Goal: Transaction & Acquisition: Download file/media

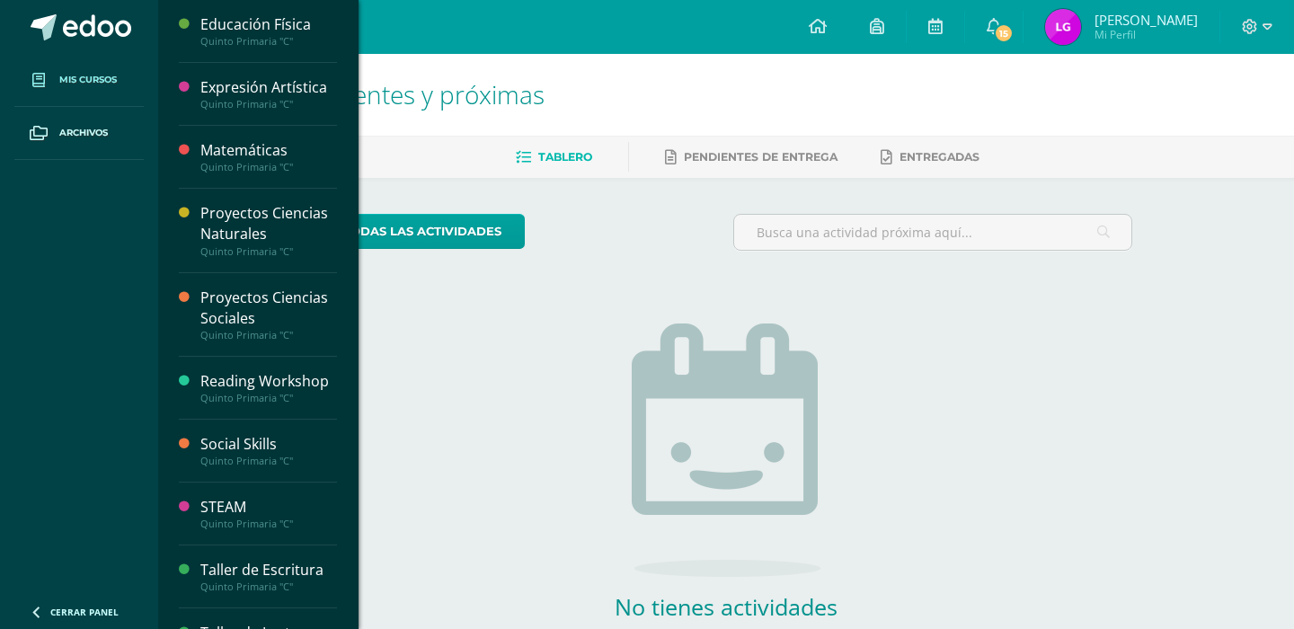
click at [80, 80] on span "Mis cursos" at bounding box center [88, 80] width 58 height 14
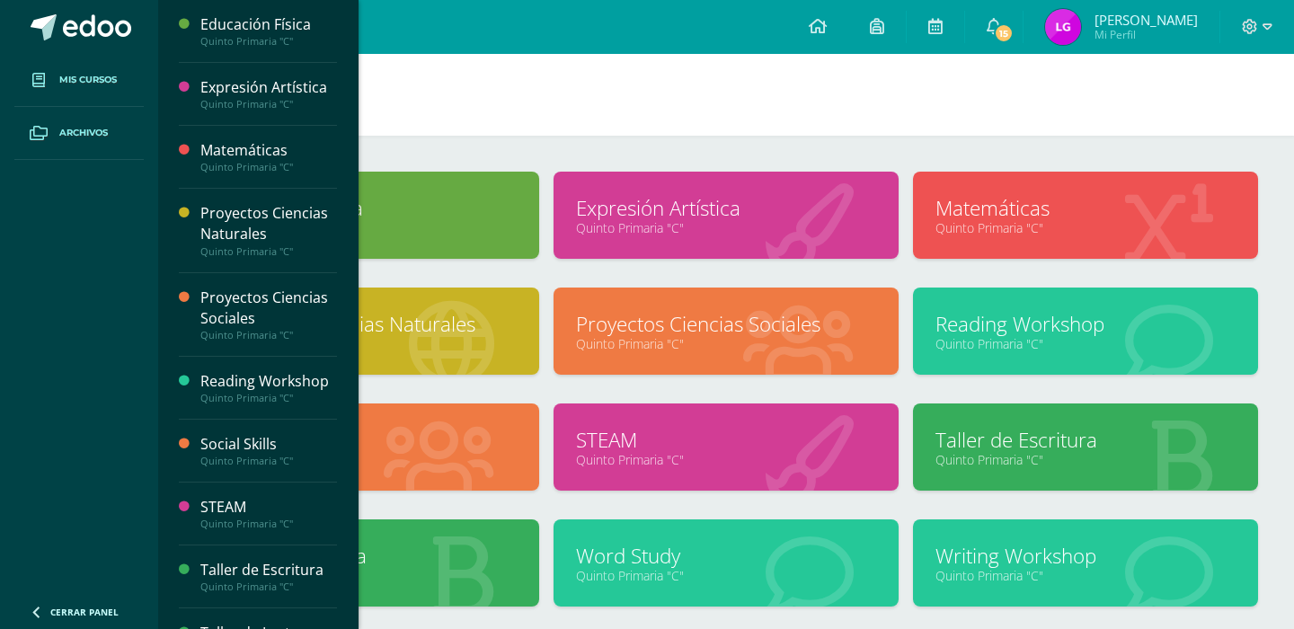
click at [50, 140] on span at bounding box center [38, 133] width 32 height 32
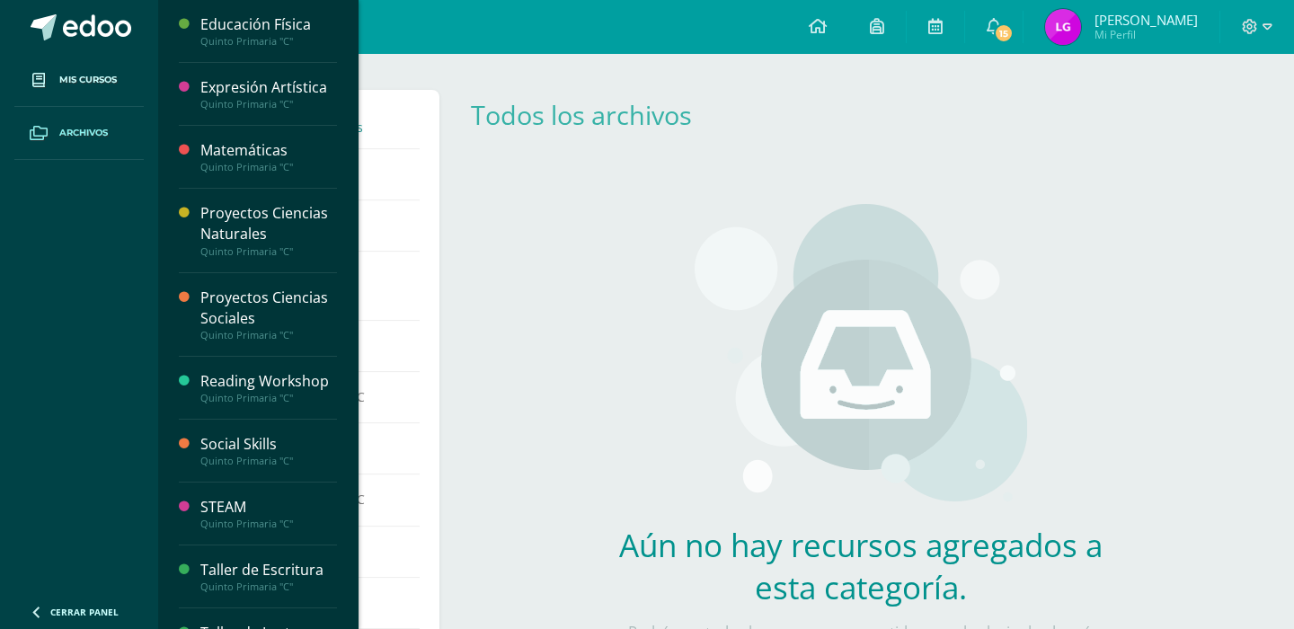
click at [93, 5] on link at bounding box center [79, 27] width 158 height 54
click at [667, 56] on div "Todos los archivos Eventos Notificaciones Proyectos Ciencias Naturales C Matemá…" at bounding box center [726, 510] width 1136 height 913
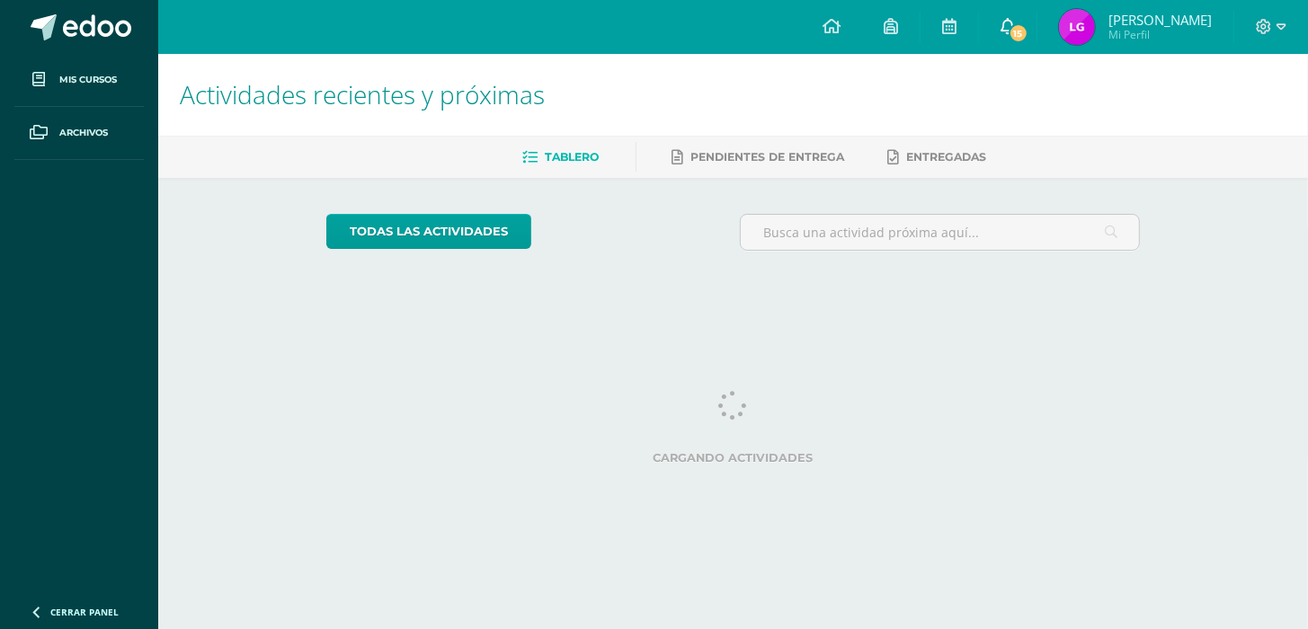
click at [1036, 34] on link "15" at bounding box center [1008, 27] width 58 height 54
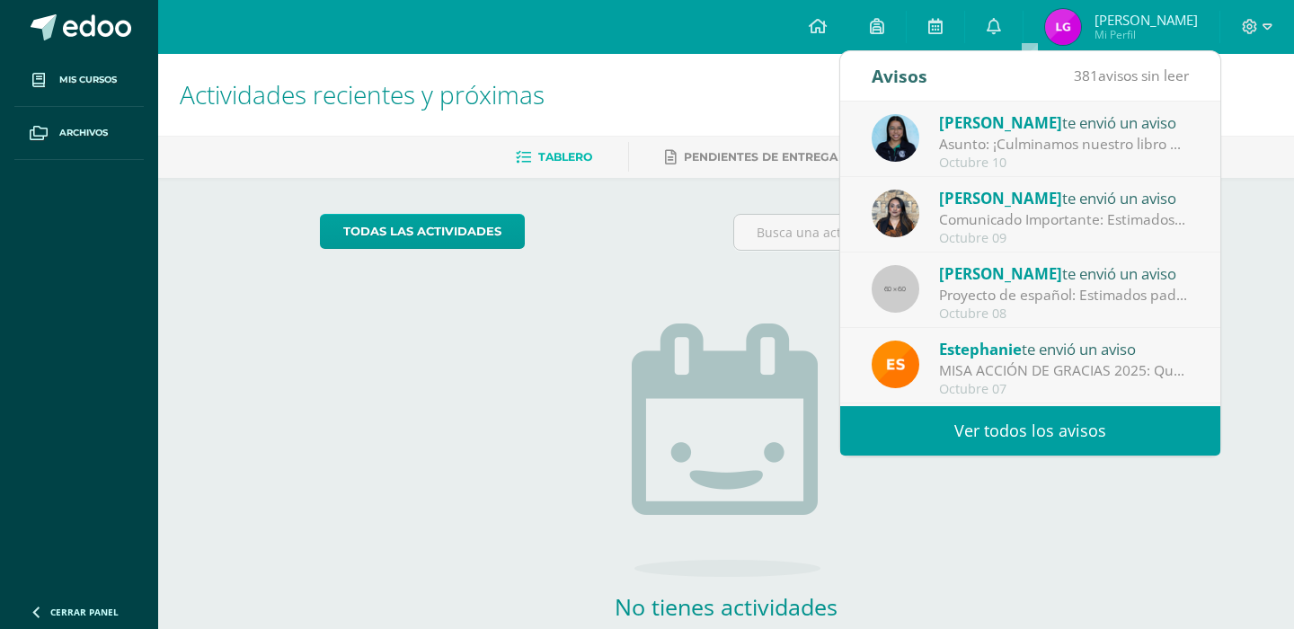
click at [984, 289] on div "Proyecto de español: Estimados padres de familia, Les escribo para compartir in…" at bounding box center [1064, 295] width 250 height 21
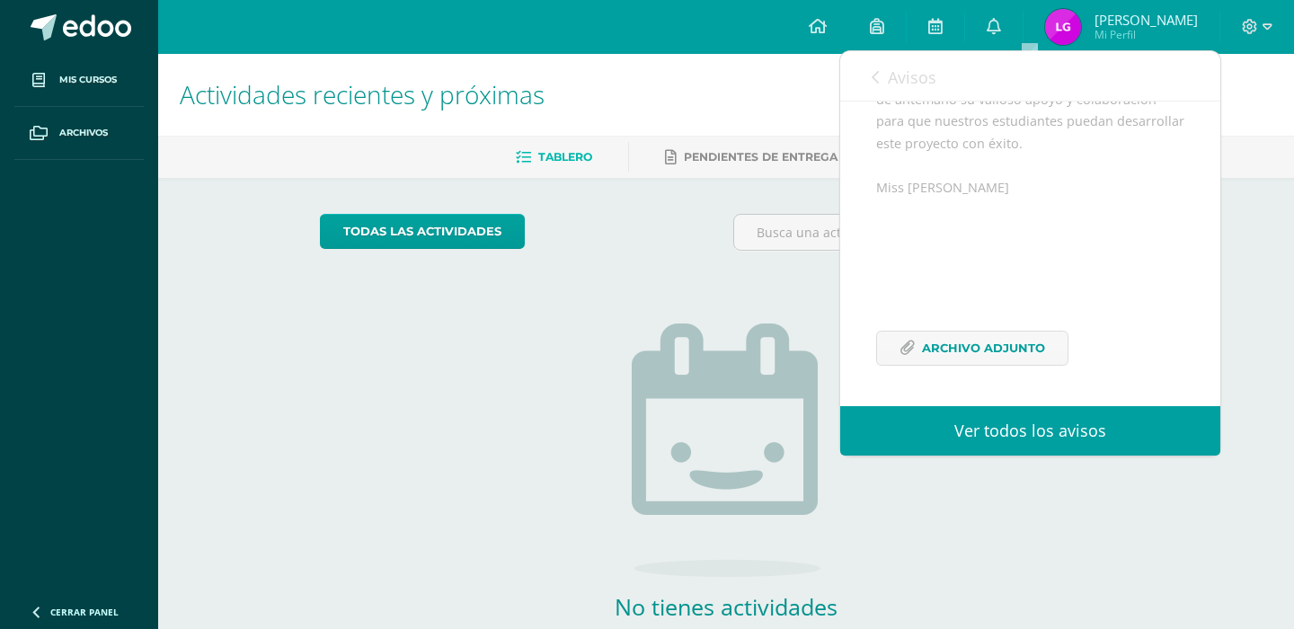
scroll to position [284, 0]
click at [959, 341] on span "Archivo Adjunto" at bounding box center [983, 348] width 123 height 33
click at [1001, 33] on icon at bounding box center [994, 26] width 14 height 16
click at [890, 69] on span "Avisos" at bounding box center [912, 78] width 49 height 22
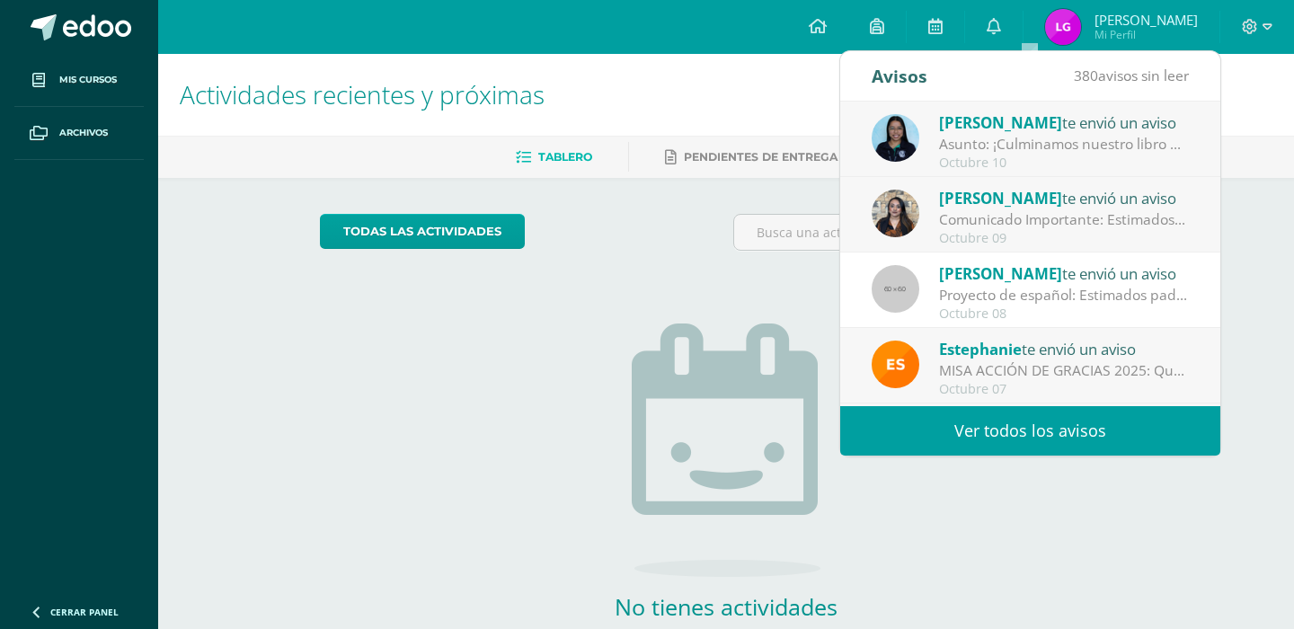
click at [1084, 355] on div "Estephanie te envió un aviso" at bounding box center [1064, 348] width 250 height 23
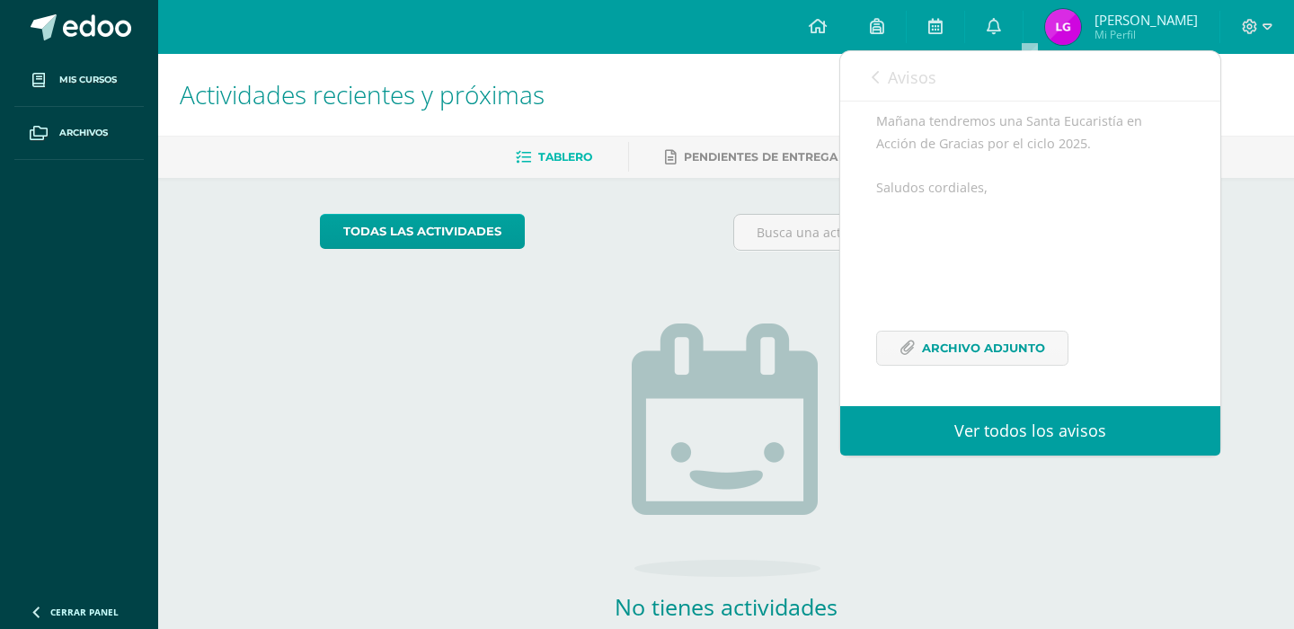
scroll to position [240, 0]
click at [1014, 343] on span "Archivo Adjunto" at bounding box center [983, 348] width 123 height 33
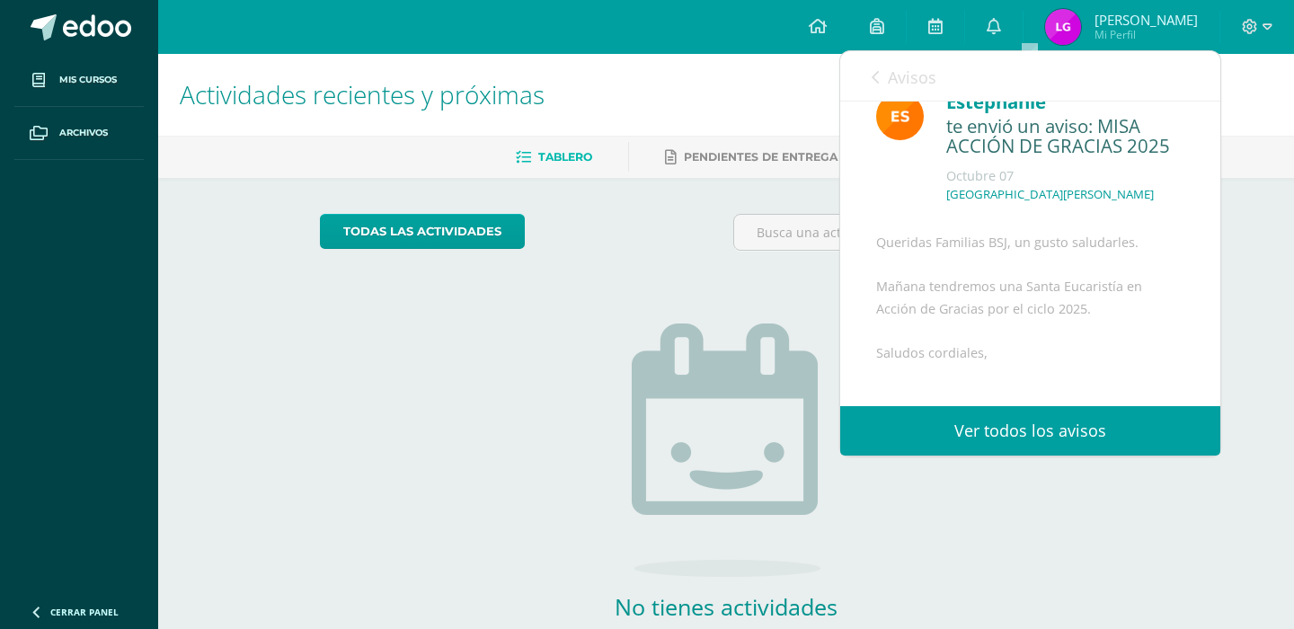
scroll to position [25, 0]
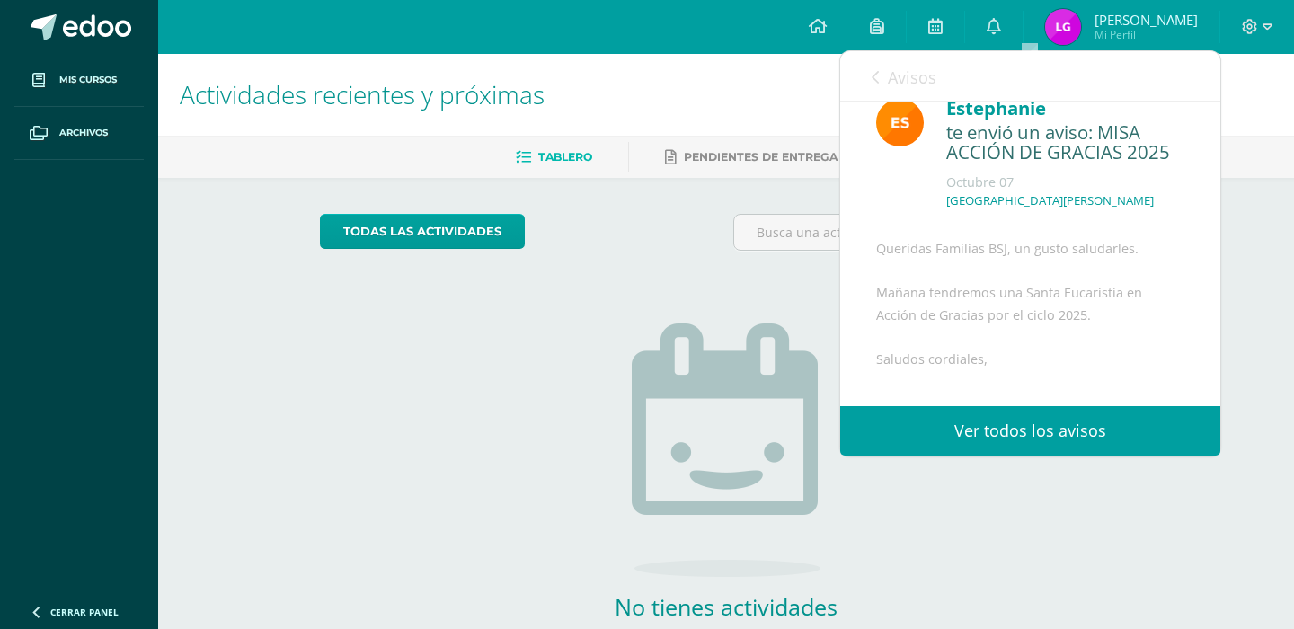
click at [882, 76] on link "Avisos" at bounding box center [904, 76] width 65 height 51
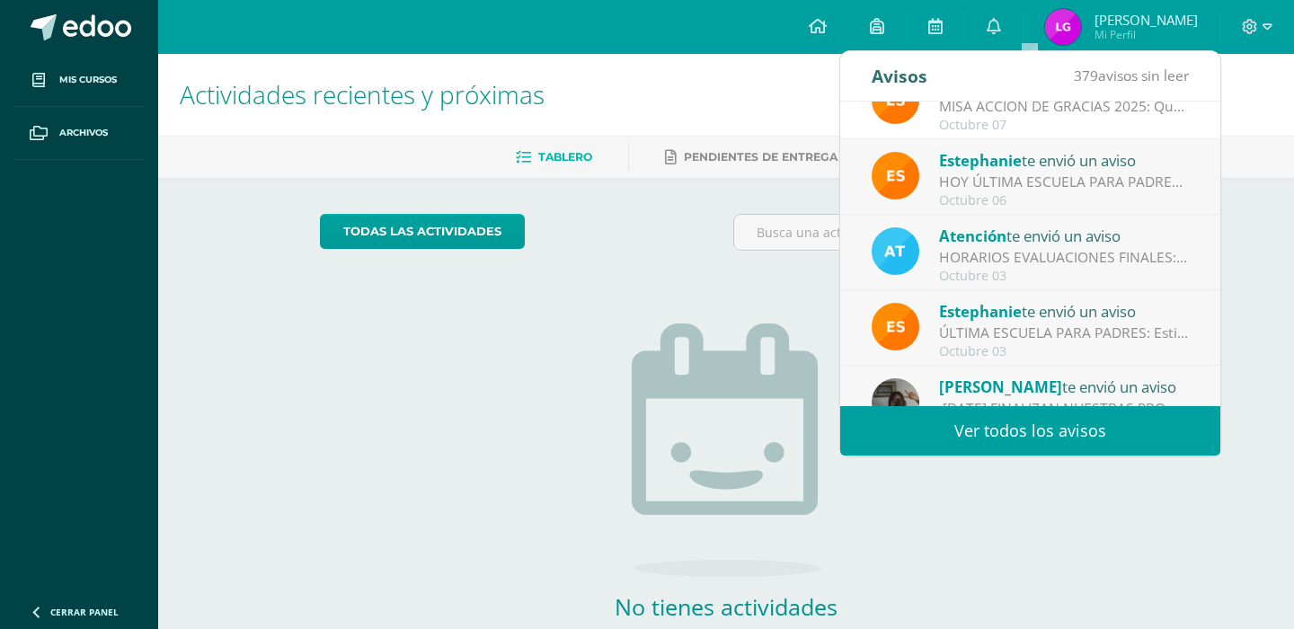
scroll to position [274, 0]
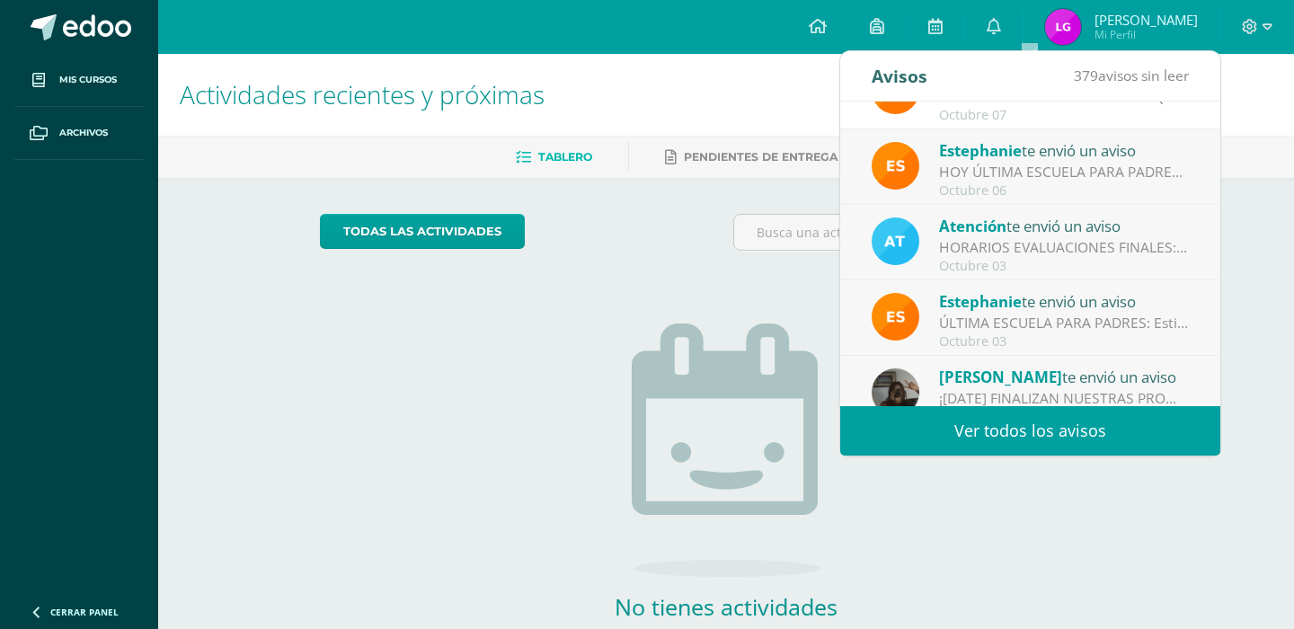
click at [1077, 253] on div "HORARIOS EVALUACIONES FINALES: Estimados padres de familia, Reciban un cordial …" at bounding box center [1064, 247] width 250 height 21
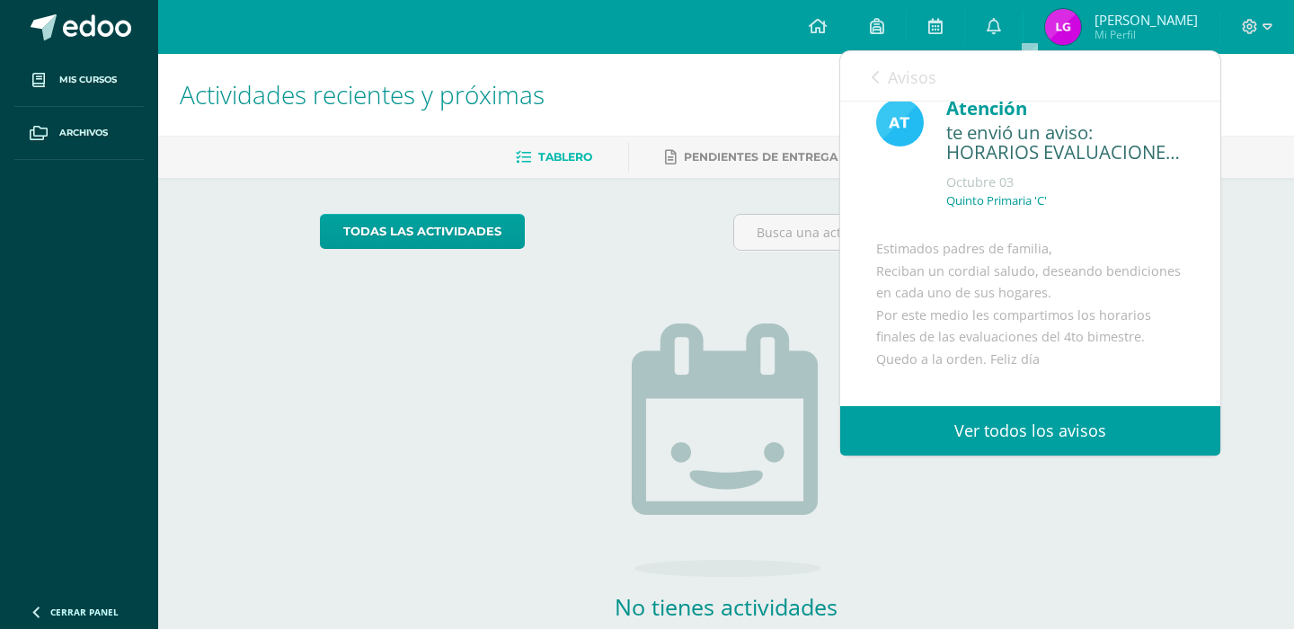
click at [1221, 247] on div "Avisos 378 avisos sin leer Avisos Gracia Tzul te envió un aviso Asunto: ¡Culmin…" at bounding box center [1031, 253] width 382 height 406
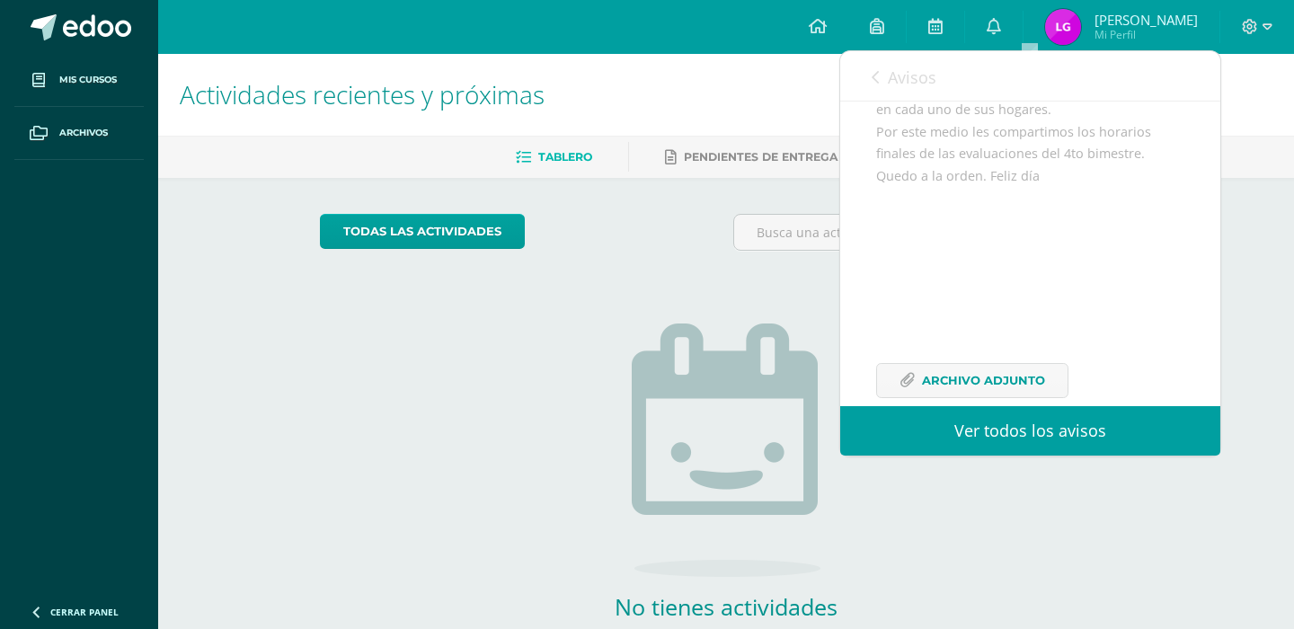
scroll to position [262, 0]
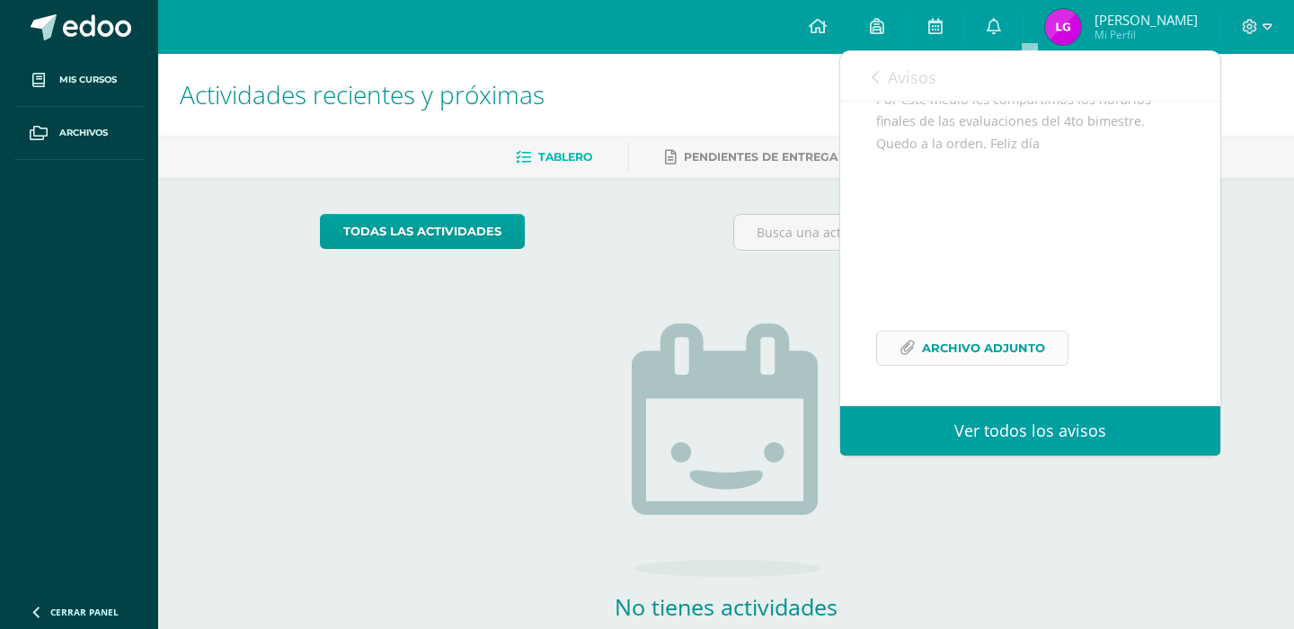
click at [1014, 351] on span "Archivo Adjunto" at bounding box center [983, 348] width 123 height 33
